Goal: Task Accomplishment & Management: Complete application form

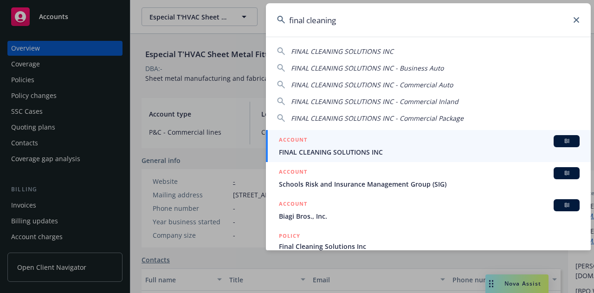
type input "final cleaning"
click at [375, 147] on span "FINAL CLEANING SOLUTIONS INC" at bounding box center [429, 152] width 300 height 10
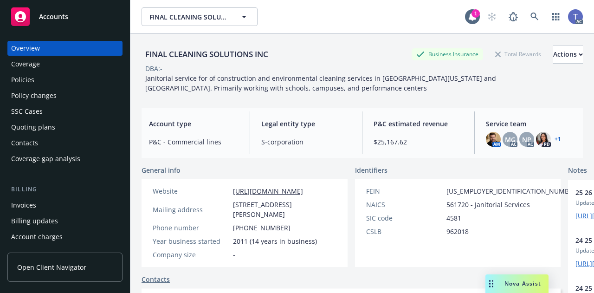
click at [57, 91] on div "Policy changes" at bounding box center [65, 95] width 108 height 15
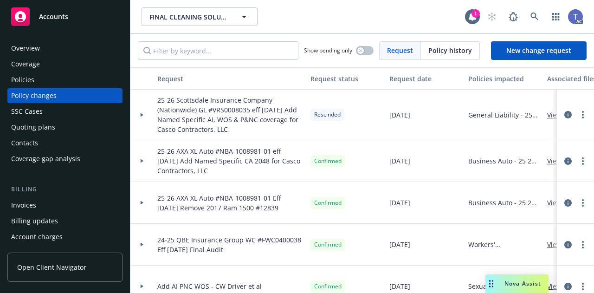
click at [187, 140] on div "25-26 AXA XL Auto #NBA-1008981-01 eff [DATE] Add Named Specific CA 2048 for Cas…" at bounding box center [229, 161] width 153 height 42
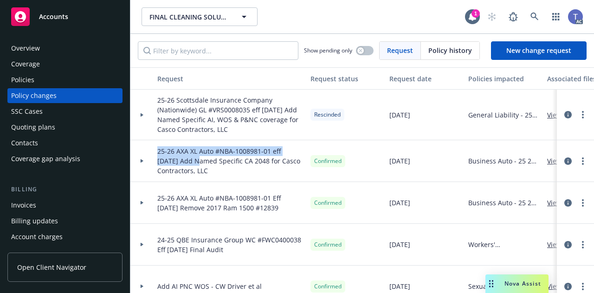
drag, startPoint x: 156, startPoint y: 149, endPoint x: 178, endPoint y: 161, distance: 24.7
click at [178, 161] on div "25-26 AXA XL Auto #NBA-1008981-01 eff [DATE] Add Named Specific CA 2048 for Cas…" at bounding box center [229, 161] width 153 height 42
copy span "25-26 AXA XL Auto #NBA-1008981-01 eff [DATE] Add"
click at [549, 54] on span "New change request" at bounding box center [538, 50] width 65 height 9
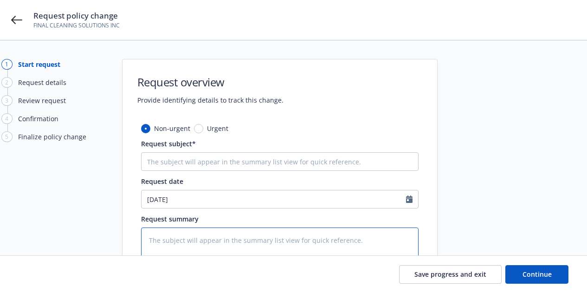
click at [196, 230] on textarea at bounding box center [279, 254] width 277 height 55
paste textarea "25-26 AXA XL Auto #NBA-1008981-01 eff [DATE] Add"
type textarea "x"
type textarea "25-26 AXA XL Auto #NBA-1008981-01 eff [DATE] Add"
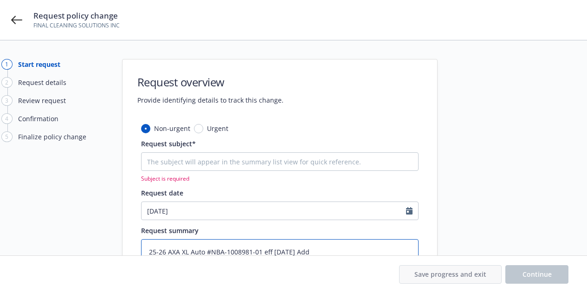
click at [287, 247] on textarea "25-26 AXA XL Auto #NBA-1008981-01 eff [DATE] Add" at bounding box center [279, 266] width 277 height 55
type textarea "x"
type textarea "25-26 AXA XL Auto #NBA-1008981-01 eff 08-2525 Add"
type textarea "x"
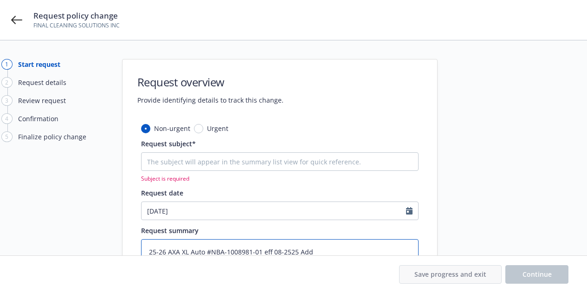
type textarea "25-26 AXA XL Auto #NBA-1008981-01 eff 08-225 Add"
type textarea "x"
type textarea "25-26 AXA XL Auto #NBA-1008981-01 eff 08-25 Add"
type textarea "x"
type textarea "25-26 AXA XL Auto #NBA-1008981-01 eff 0825 Add"
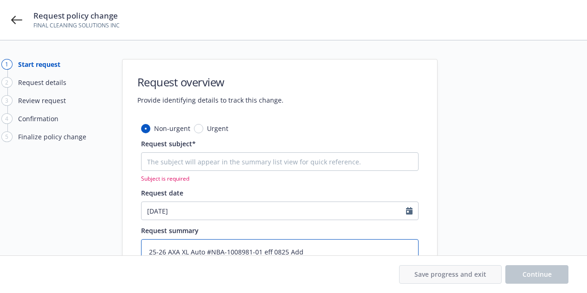
type textarea "x"
type textarea "25-26 AXA XL Auto #NBA-1008981-01 eff 025 Add"
type textarea "x"
type textarea "25-26 AXA XL Auto #NBA-1008981-01 eff 0925 Add"
type textarea "x"
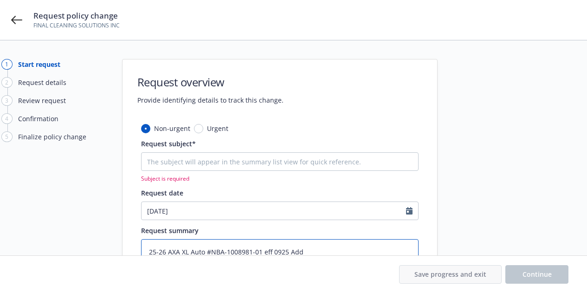
type textarea "25-26 AXA XL Auto #NBA-1008981-01 eff 09-25 Add"
type textarea "x"
type textarea "25-26 AXA XL Auto #NBA-1008981-01 eff 09-125 Add"
type textarea "x"
type textarea "25-26 AXA XL Auto #NBA-1008981-01 eff 09-1825 Add"
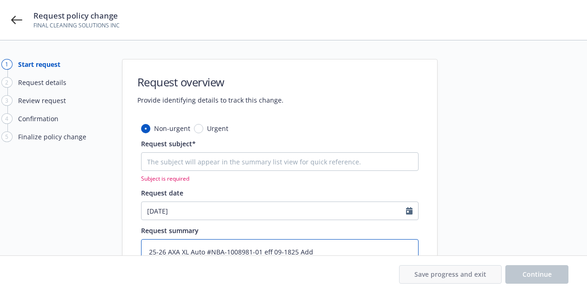
type textarea "x"
type textarea "25-26 AXA XL Auto #NBA-1008981-01 eff [DATE] Add"
click at [323, 247] on textarea "25-26 AXA XL Auto #NBA-1008981-01 eff [DATE] Add" at bounding box center [279, 266] width 277 height 55
type textarea "x"
type textarea "25-26 AXA XL Auto #NBA-1008981-01 eff [DATE] Add"
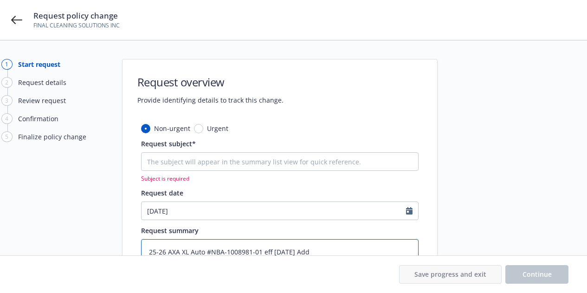
type textarea "x"
type textarea "25-26 AXA XL Auto #NBA-1008981-01 eff [DATE] Add An"
type textarea "x"
type textarea "25-26 AXA XL Auto #NBA-1008981-01 eff [DATE] Add Ant"
type textarea "x"
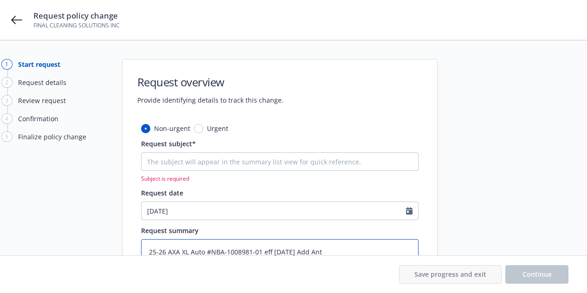
type textarea "25-26 AXA XL Auto #NBA-1008981-01 eff [DATE] Add Anth"
type textarea "x"
type textarea "25-26 AXA XL Auto #NBA-1008981-01 eff [DATE] Add Anthon"
type textarea "x"
type textarea "25-26 AXA XL Auto #NBA-1008981-01 eff [DATE] Add [PERSON_NAME]"
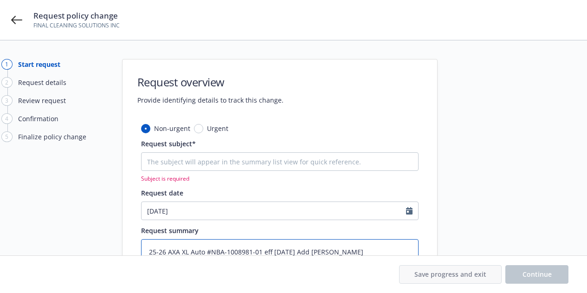
type textarea "x"
type textarea "25-26 AXA XL Auto #NBA-1008981-01 eff [DATE] Add [PERSON_NAME]"
type textarea "x"
type textarea "25-26 AXA XL Auto #NBA-1008981-01 eff [DATE] Add [PERSON_NAME]"
type textarea "x"
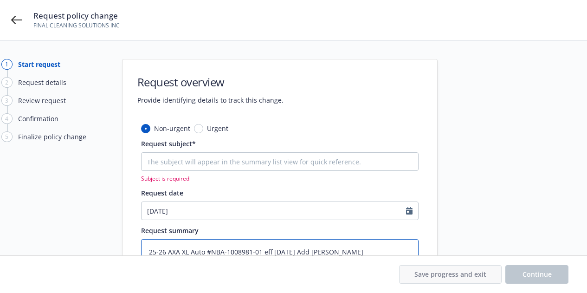
type textarea "25-26 AXA XL Auto #NBA-1008981-01 eff [DATE] Add [PERSON_NAME]"
type textarea "x"
type textarea "25-26 AXA XL Auto #NBA-1008981-01 eff [DATE] Add [PERSON_NAME]"
type textarea "x"
type textarea "25-26 AXA XL Auto #NBA-1008981-01 eff [DATE] Add [PERSON_NAME]"
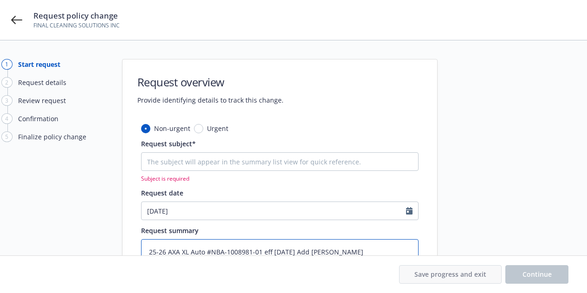
type textarea "x"
type textarea "25-26 AXA XL Auto #NBA-1008981-01 eff [DATE] Add [PERSON_NAME]"
type textarea "x"
type textarea "25-26 AXA XL Auto #NBA-1008981-01 eff [DATE] Add [PERSON_NAME]"
type textarea "x"
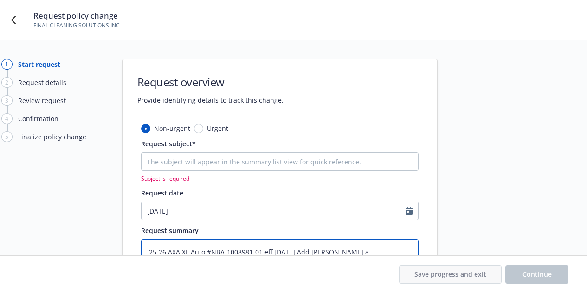
type textarea "25-26 AXA XL Auto #NBA-1008981-01 eff [DATE] Add [PERSON_NAME] as"
type textarea "x"
type textarea "25-26 AXA XL Auto #NBA-1008981-01 eff [DATE] Add [PERSON_NAME] as"
type textarea "x"
type textarea "25-26 AXA XL Auto #NBA-1008981-01 eff [DATE] Add [PERSON_NAME] as a"
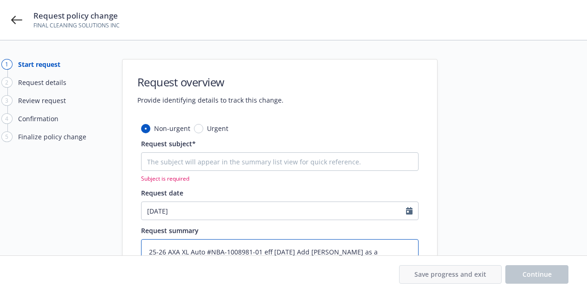
type textarea "x"
type textarea "25-26 AXA XL Auto #NBA-1008981-01 eff [DATE] Add [PERSON_NAME] as a d"
type textarea "x"
type textarea "25-26 AXA XL Auto #NBA-1008981-01 eff [DATE] Add [PERSON_NAME] as a dr"
type textarea "x"
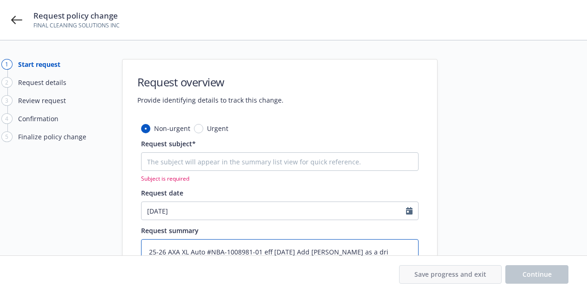
type textarea "25-26 AXA XL Auto #NBA-1008981-01 eff [DATE] Add [PERSON_NAME] as a driv"
type textarea "x"
type textarea "25-26 AXA XL Auto #NBA-1008981-01 eff [DATE] Add [PERSON_NAME] as a driver"
type textarea "x"
type textarea "25-26 AXA XL Auto #NBA-1008981-01 eff [DATE] Add [PERSON_NAME] as a driver"
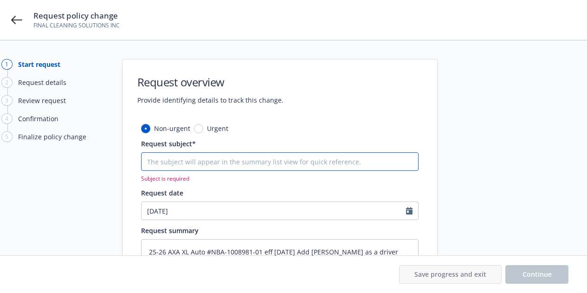
click at [313, 165] on input "Request subject*" at bounding box center [279, 161] width 277 height 19
paste input "25-26 AXA XL Auto #NBA-1008981-01 eff [DATE] Add [PERSON_NAME] as a driver"
type textarea "x"
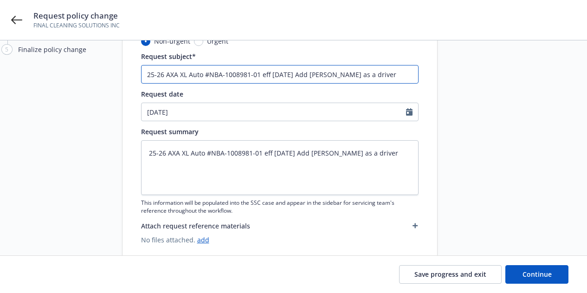
scroll to position [89, 0]
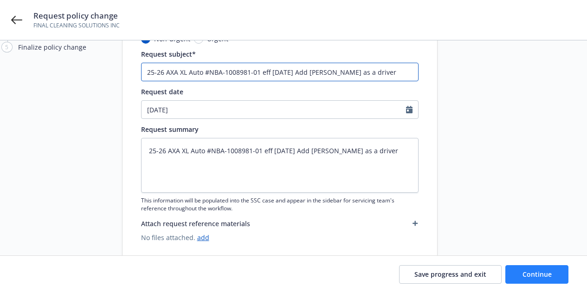
type input "25-26 AXA XL Auto #NBA-1008981-01 eff [DATE] Add [PERSON_NAME] as a driver"
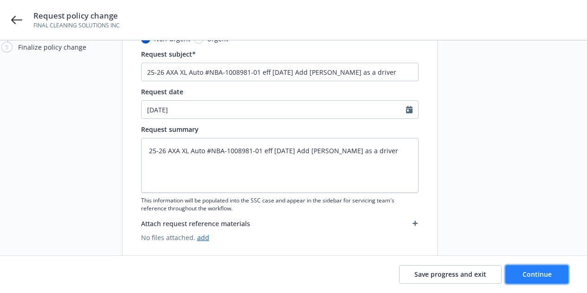
click at [525, 280] on button "Continue" at bounding box center [536, 274] width 63 height 19
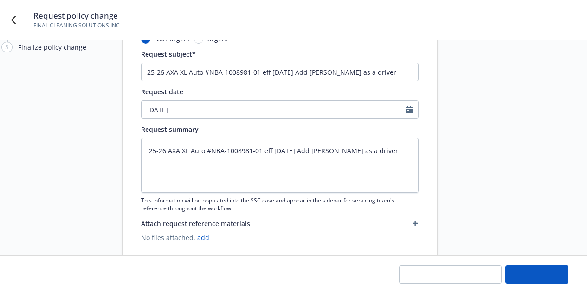
type textarea "x"
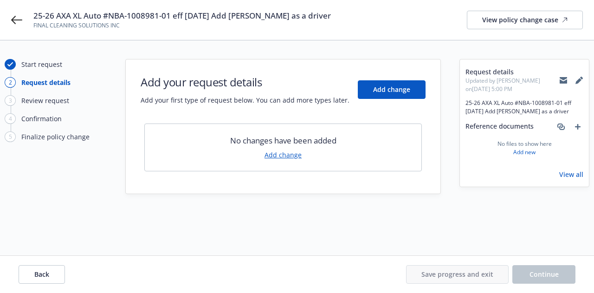
click at [288, 154] on link "Add change" at bounding box center [282, 155] width 37 height 10
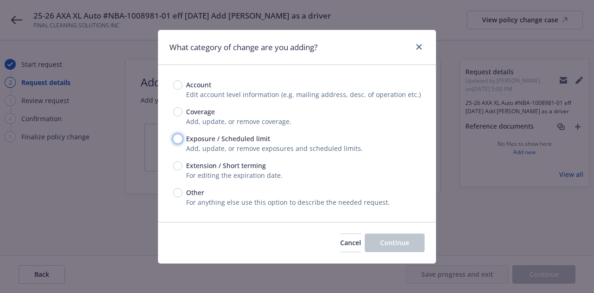
click at [177, 135] on input "Exposure / Scheduled limit" at bounding box center [177, 138] width 9 height 9
radio input "true"
click at [377, 238] on button "Continue" at bounding box center [394, 242] width 60 height 19
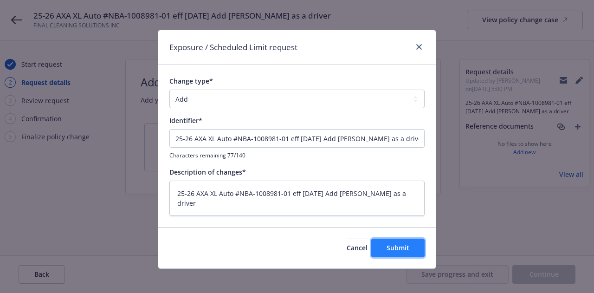
click at [404, 246] on span "Submit" at bounding box center [397, 247] width 23 height 9
type textarea "x"
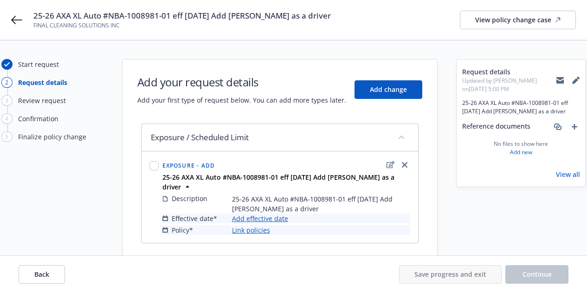
click at [272, 218] on link "Add effective date" at bounding box center [260, 218] width 56 height 10
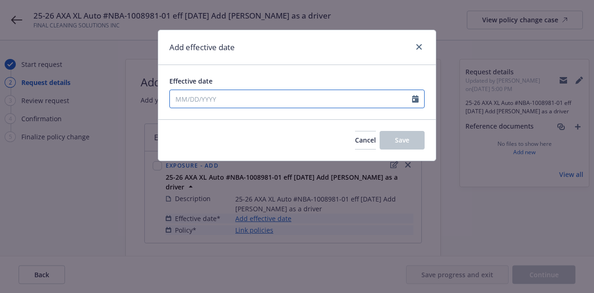
click at [271, 101] on input "Effective date" at bounding box center [291, 99] width 242 height 18
select select "9"
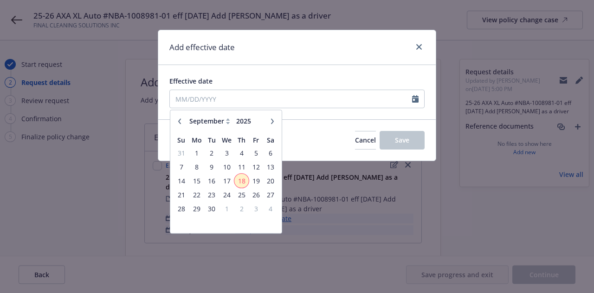
click at [242, 182] on span "18" at bounding box center [241, 181] width 13 height 12
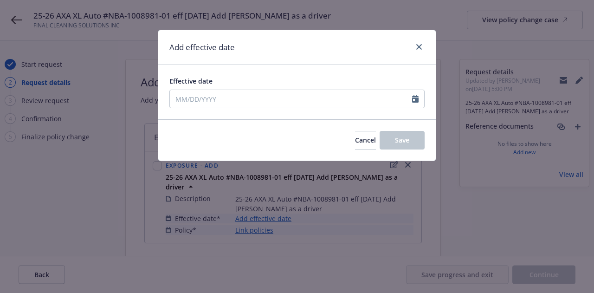
type input "[DATE]"
click at [405, 139] on span "Save" at bounding box center [402, 139] width 14 height 9
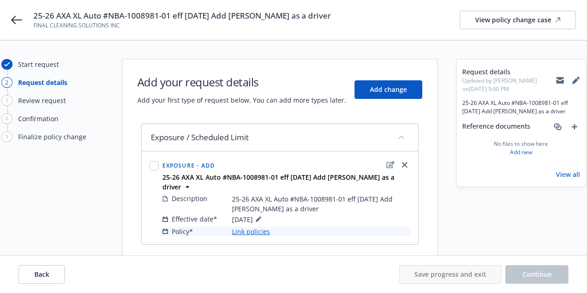
click at [247, 234] on link "Link policies" at bounding box center [251, 231] width 38 height 10
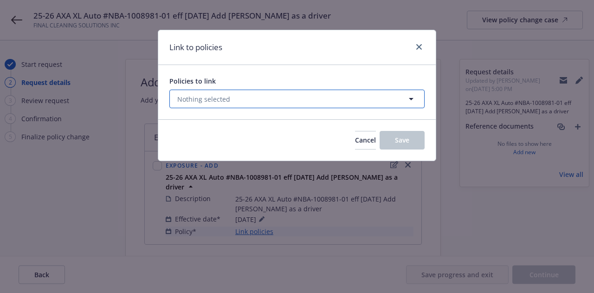
click at [293, 107] on button "Nothing selected" at bounding box center [296, 98] width 255 height 19
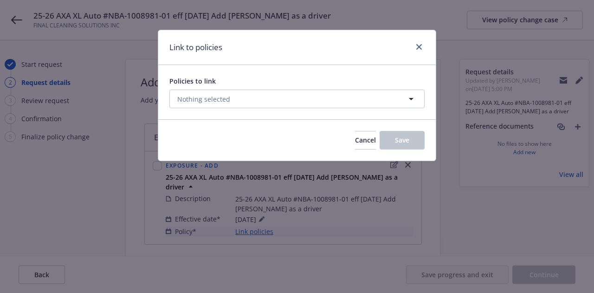
select select "ACTIVE"
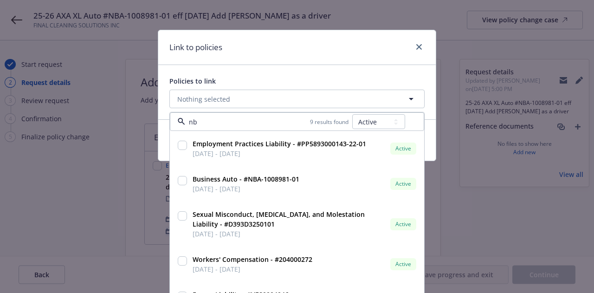
type input "nba"
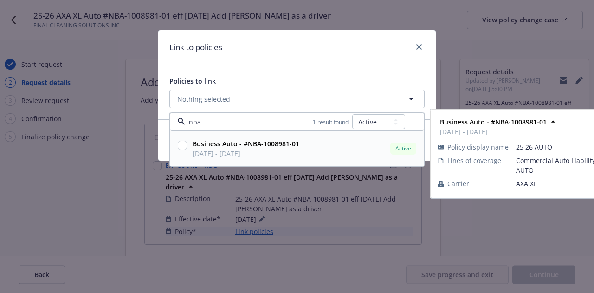
click at [182, 140] on input "checkbox" at bounding box center [182, 144] width 9 height 9
checkbox input "true"
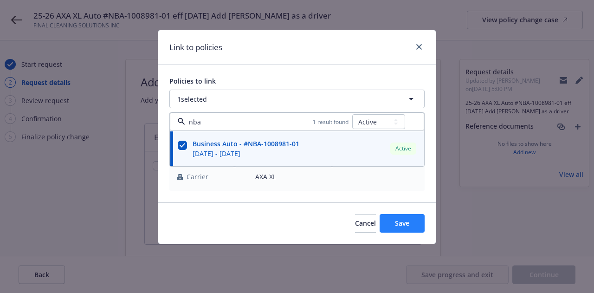
type input "nba"
click at [383, 218] on button "Save" at bounding box center [401, 223] width 45 height 19
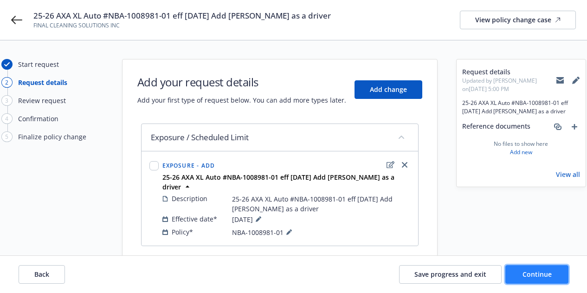
click at [542, 272] on span "Continue" at bounding box center [536, 273] width 29 height 9
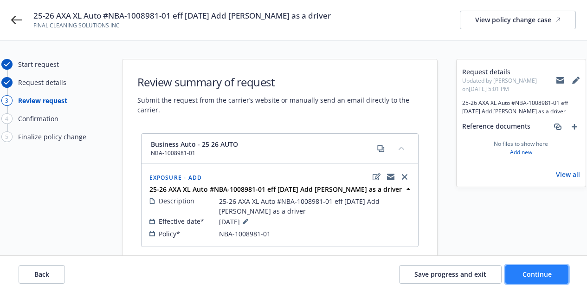
click at [542, 272] on span "Continue" at bounding box center [536, 273] width 29 height 9
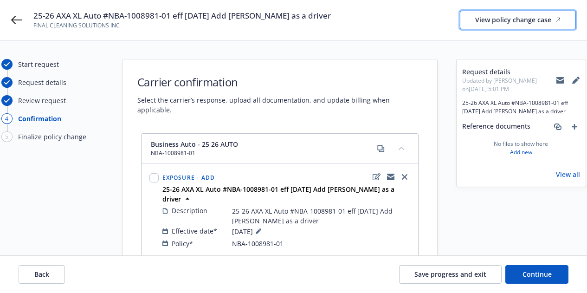
click at [511, 19] on div "View policy change case" at bounding box center [517, 20] width 85 height 18
click at [559, 77] on icon at bounding box center [559, 78] width 7 height 3
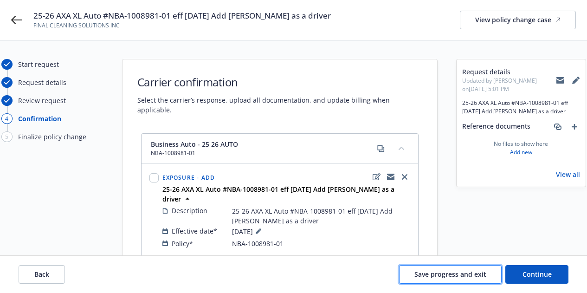
click at [470, 269] on span "Save progress and exit" at bounding box center [450, 273] width 72 height 9
